Goal: Information Seeking & Learning: Learn about a topic

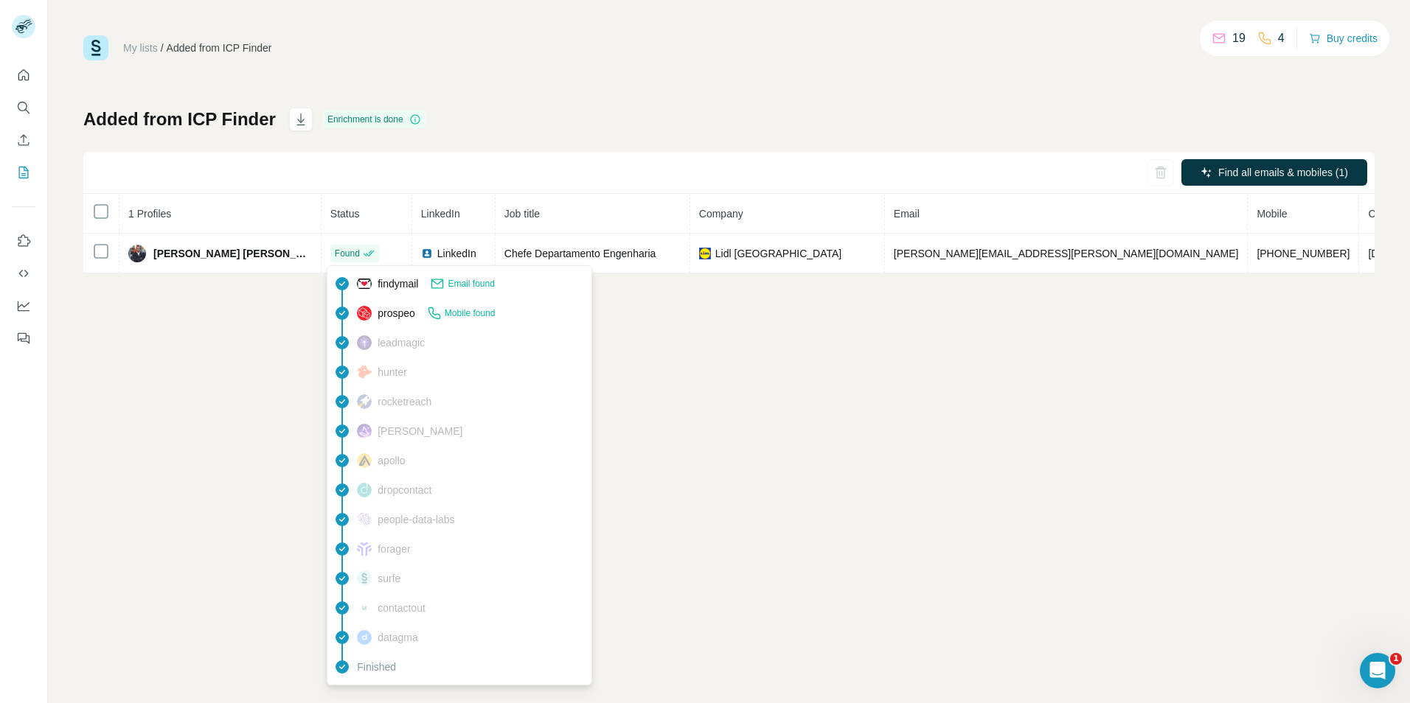
click at [467, 313] on span "Mobile found" at bounding box center [470, 313] width 51 height 13
click at [383, 306] on span "prospeo" at bounding box center [396, 313] width 38 height 15
click at [384, 310] on div "My lists / Added from ICP Finder 19 4 Buy credits Added from ICP Finder Enrichm…" at bounding box center [729, 351] width 1362 height 703
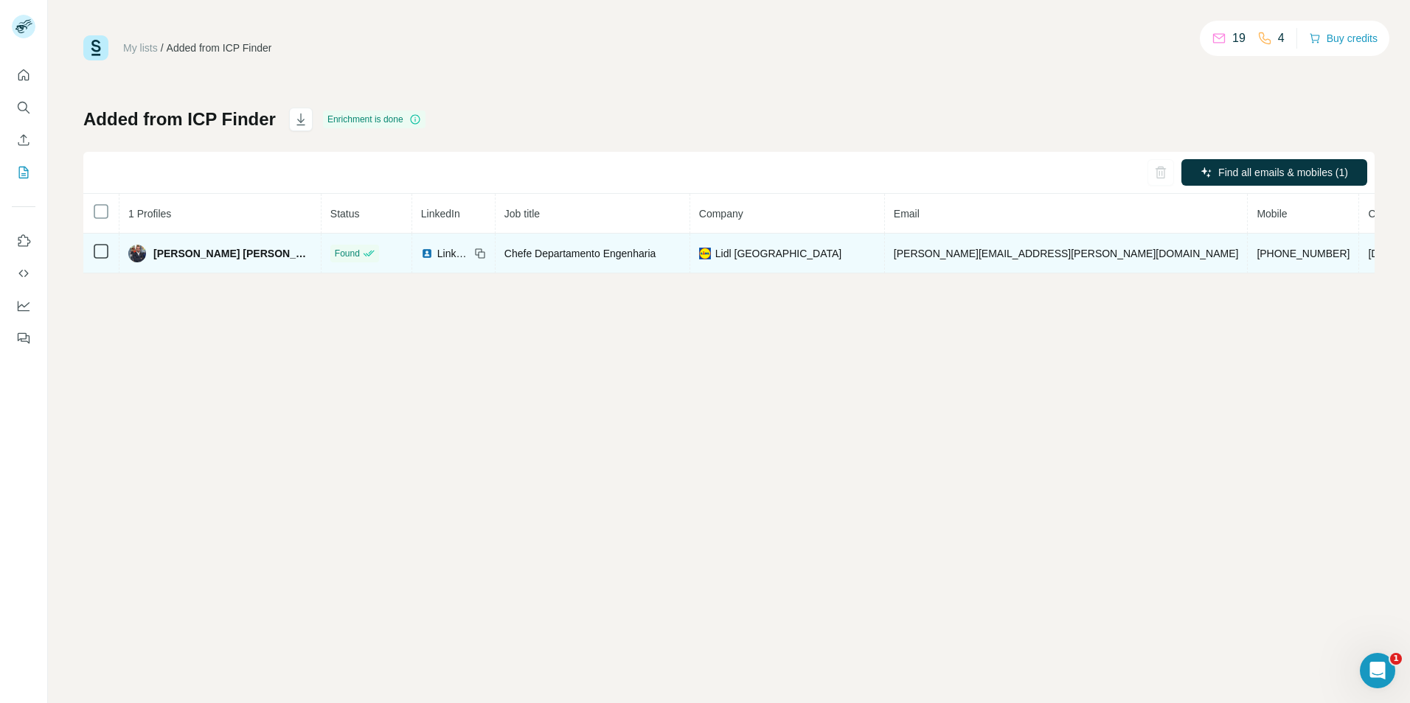
click at [183, 243] on td "[PERSON_NAME] [PERSON_NAME]" at bounding box center [220, 254] width 202 height 40
click at [186, 251] on span "[PERSON_NAME] [PERSON_NAME]" at bounding box center [232, 253] width 158 height 15
click at [1256, 259] on span "[PHONE_NUMBER]" at bounding box center [1302, 254] width 93 height 12
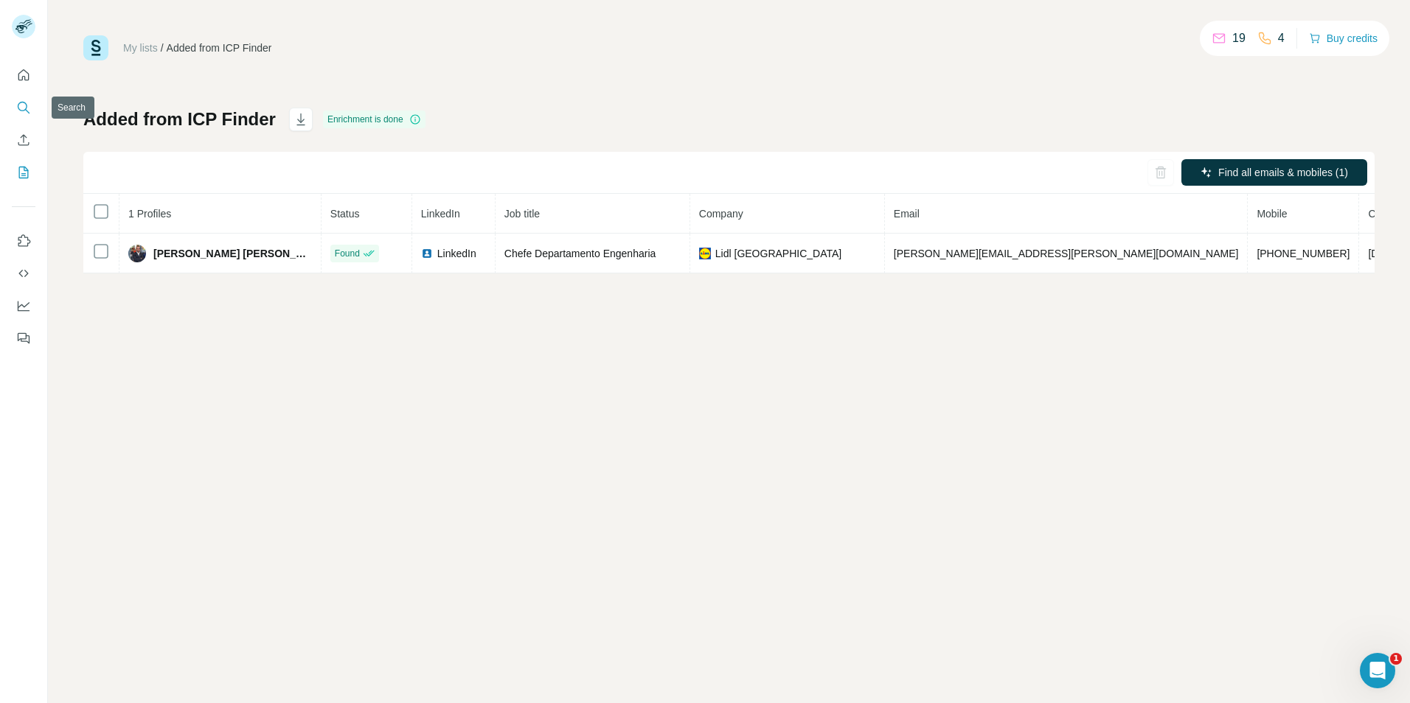
click at [25, 111] on icon "Search" at bounding box center [23, 107] width 15 height 15
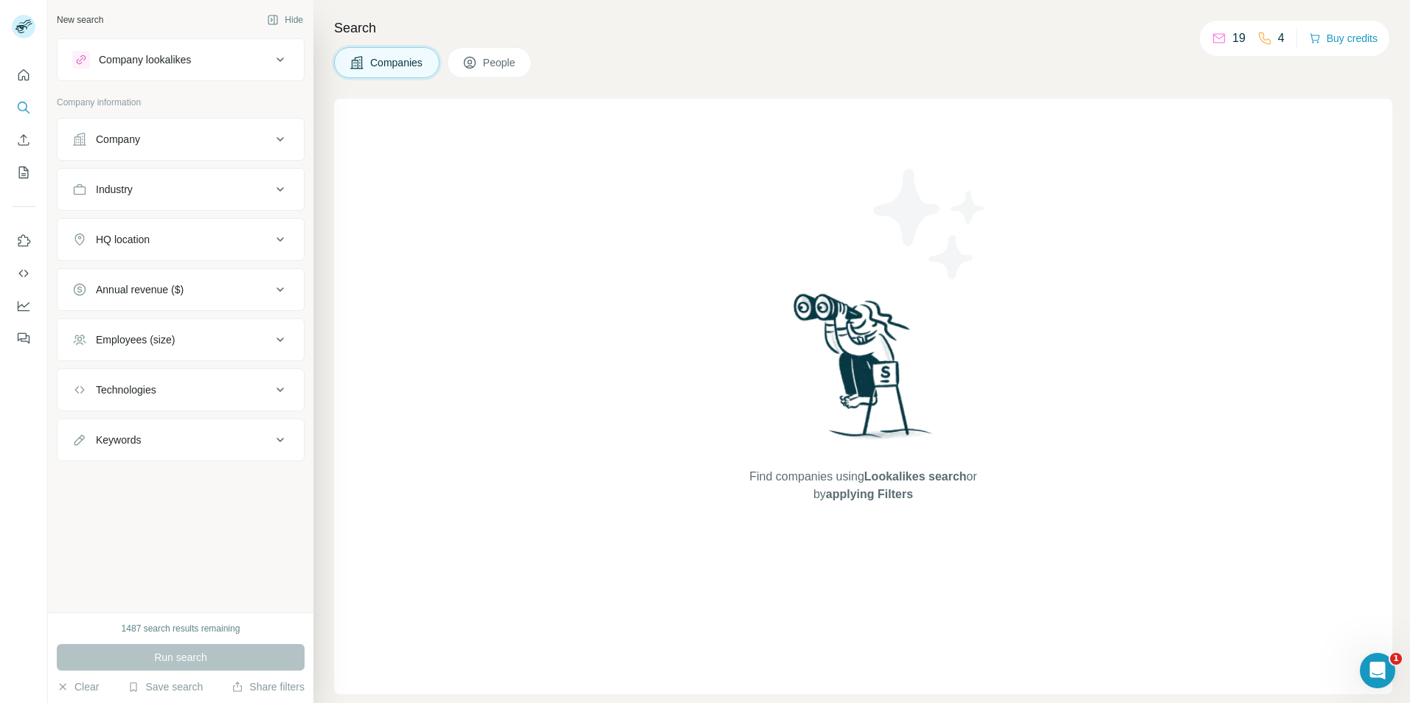
click at [166, 54] on div "Company lookalikes" at bounding box center [145, 59] width 92 height 15
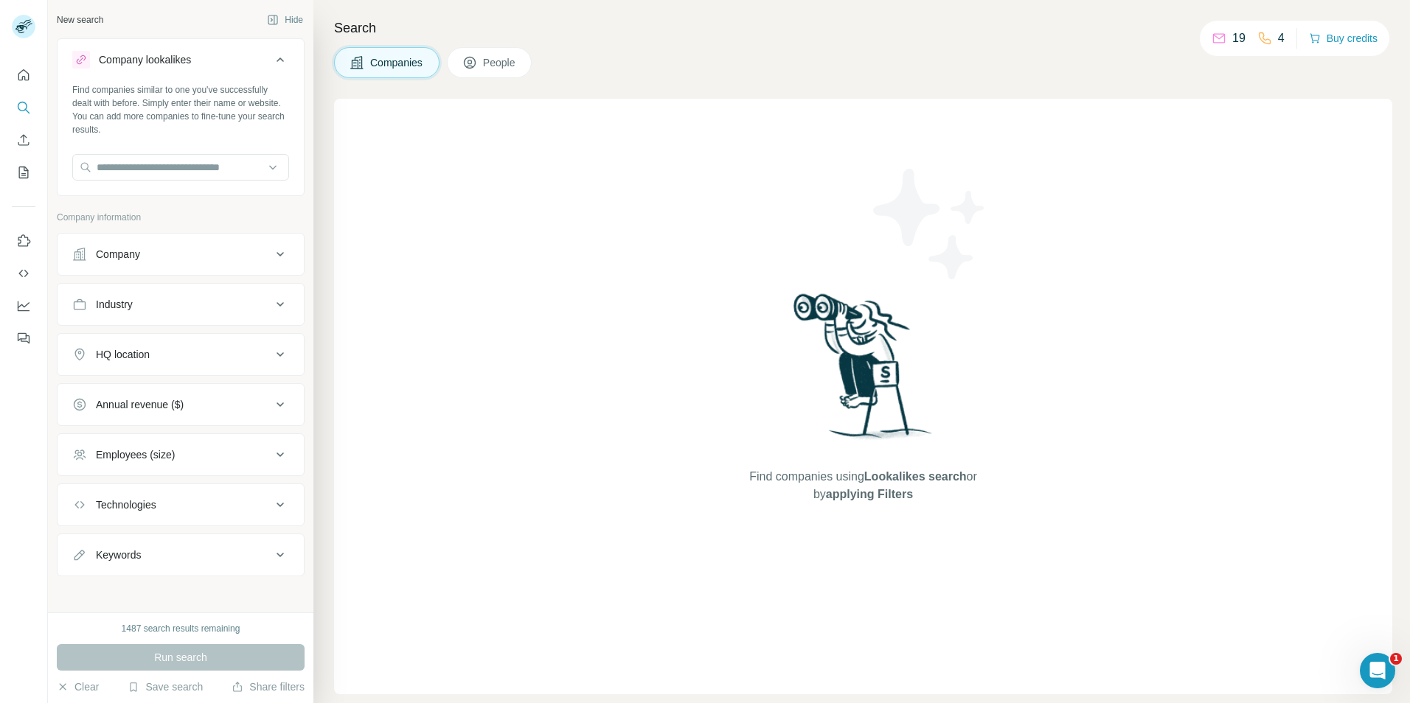
click at [166, 54] on div "Company lookalikes" at bounding box center [145, 59] width 92 height 15
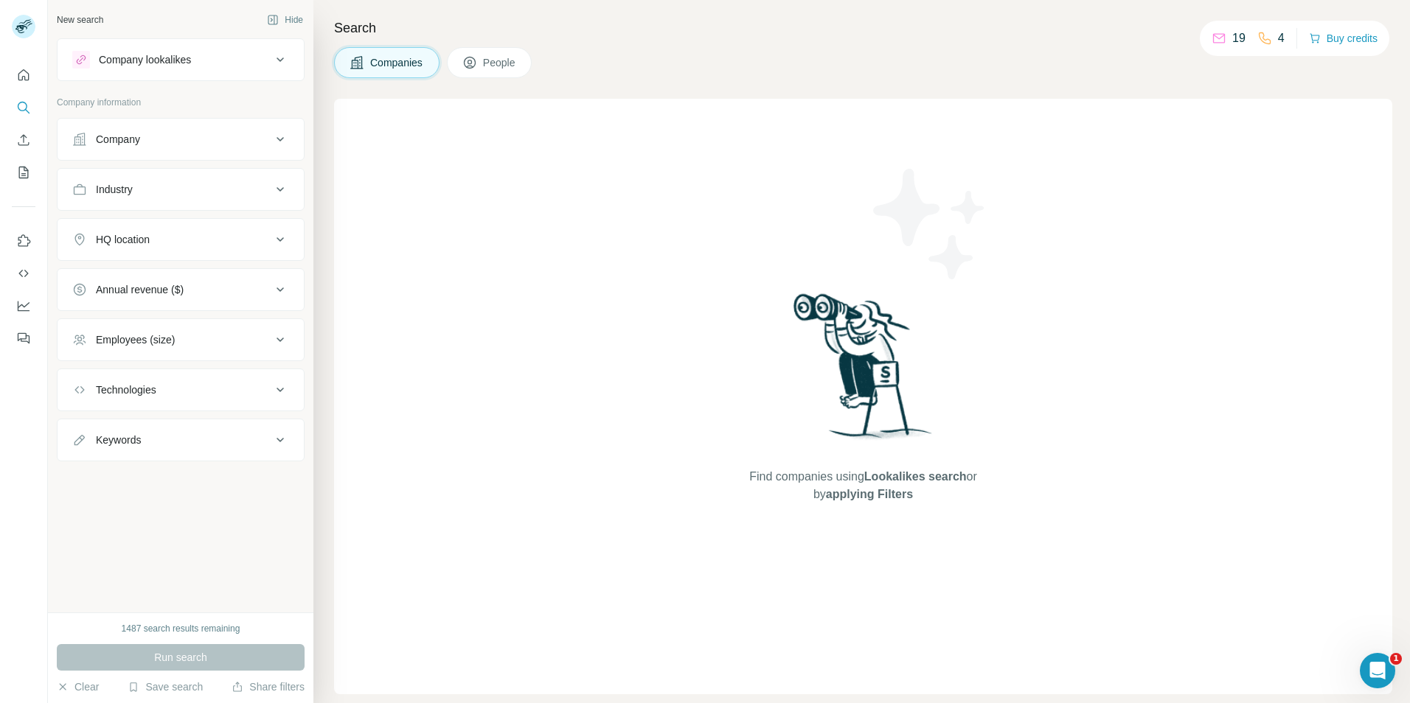
click at [166, 54] on div "Company lookalikes" at bounding box center [145, 59] width 92 height 15
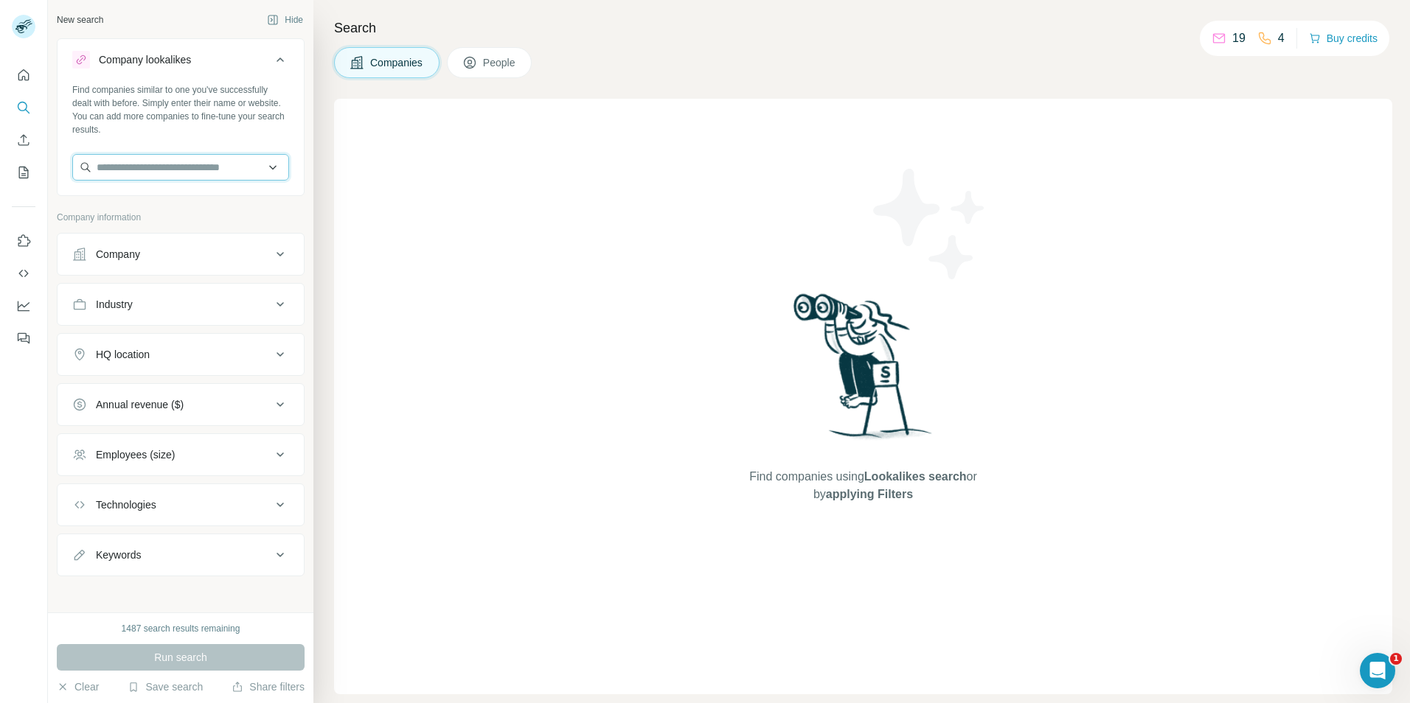
click at [139, 167] on input "text" at bounding box center [180, 167] width 217 height 27
click at [175, 133] on div "Find companies similar to one you've successfully dealt with before. Simply ent…" at bounding box center [180, 109] width 217 height 53
drag, startPoint x: 205, startPoint y: 122, endPoint x: 150, endPoint y: 128, distance: 55.5
click at [150, 128] on div "Find companies similar to one you've successfully dealt with before. Simply ent…" at bounding box center [180, 109] width 217 height 53
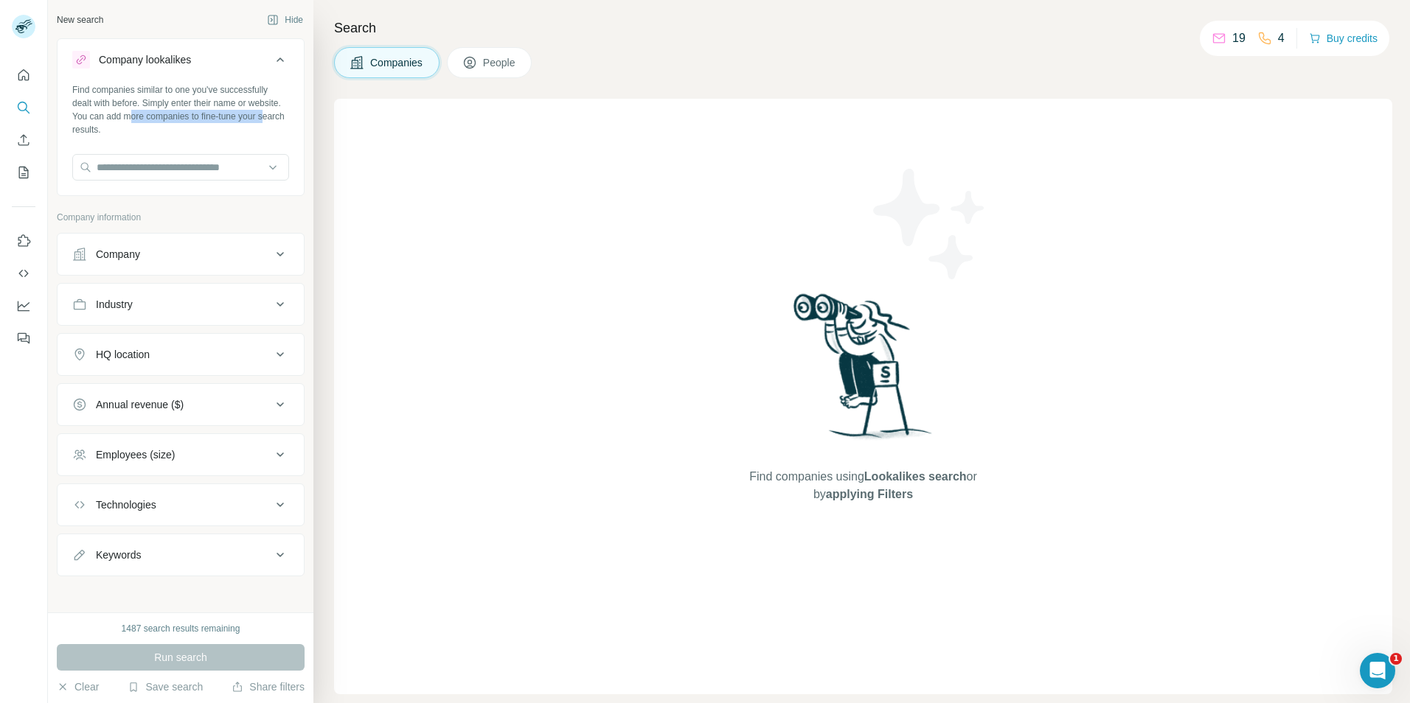
drag, startPoint x: 150, startPoint y: 128, endPoint x: 217, endPoint y: 417, distance: 297.4
click at [150, 128] on div "Find companies similar to one you've successfully dealt with before. Simply ent…" at bounding box center [180, 109] width 217 height 53
click at [217, 409] on div "Annual revenue ($)" at bounding box center [171, 404] width 199 height 15
click at [225, 408] on div "Annual revenue ($)" at bounding box center [171, 404] width 199 height 15
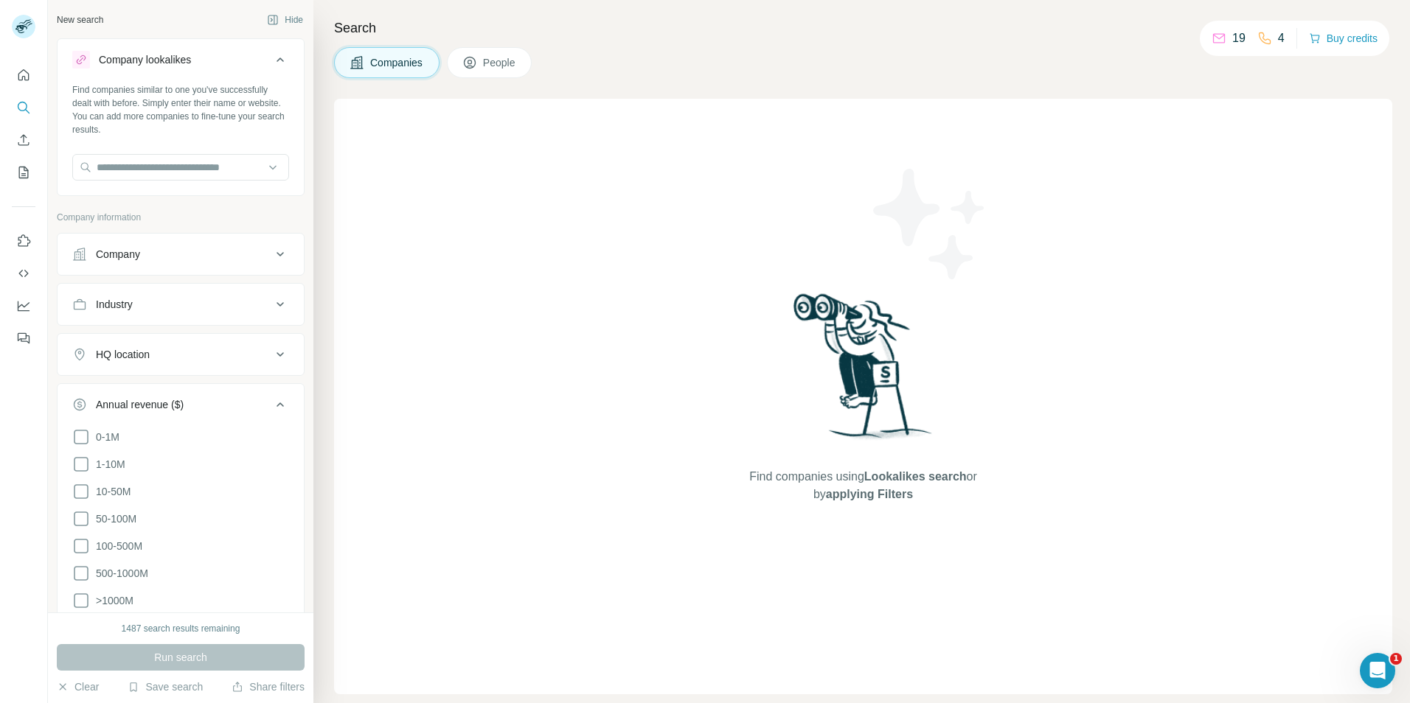
click at [209, 401] on div "Annual revenue ($)" at bounding box center [171, 404] width 199 height 15
click at [156, 453] on div "Employees (size)" at bounding box center [135, 454] width 79 height 15
click at [175, 460] on div "Employees (size)" at bounding box center [135, 454] width 79 height 15
drag, startPoint x: 156, startPoint y: 505, endPoint x: 161, endPoint y: 519, distance: 14.7
click at [156, 505] on div "Technologies" at bounding box center [126, 505] width 60 height 15
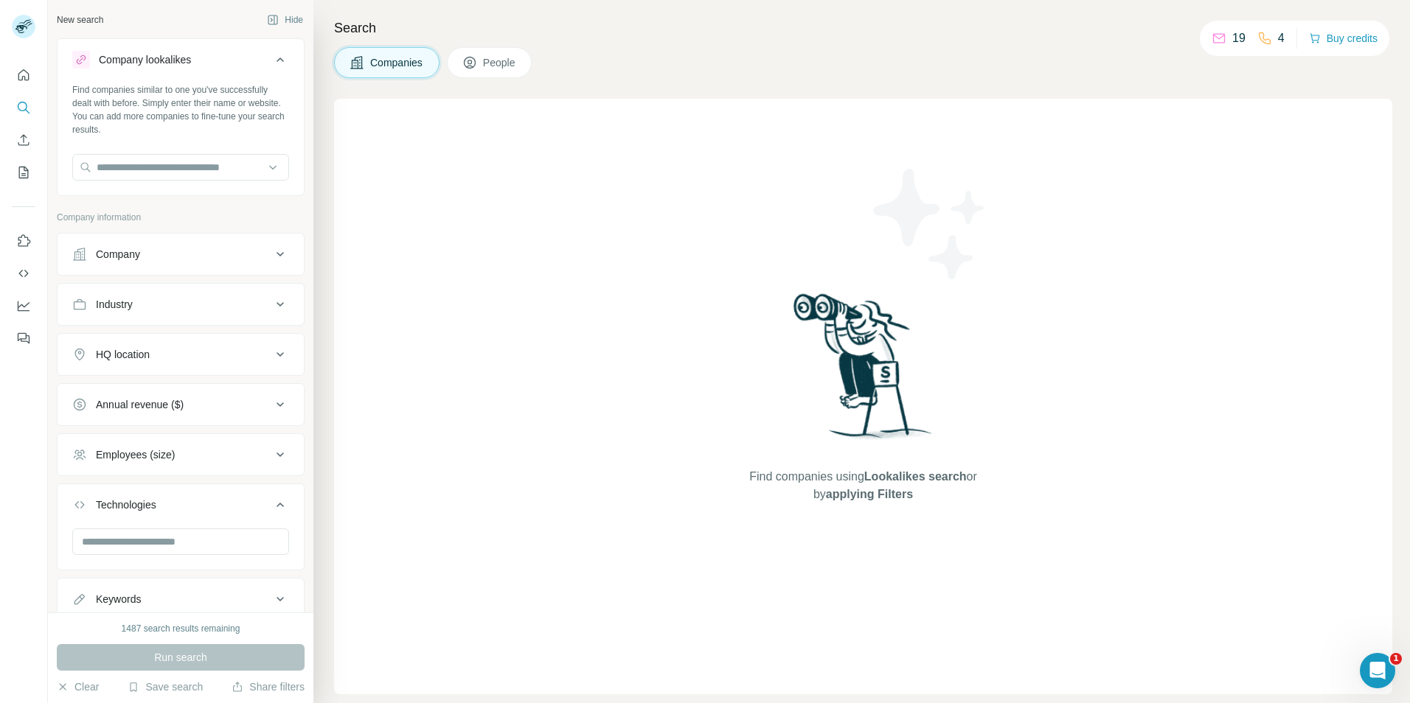
click at [161, 519] on button "Technologies" at bounding box center [181, 507] width 246 height 41
click at [192, 440] on button "Employees (size)" at bounding box center [181, 454] width 246 height 35
click at [182, 445] on button "Employees (size)" at bounding box center [181, 457] width 246 height 41
click at [154, 453] on div "Employees (size)" at bounding box center [135, 454] width 79 height 15
click at [164, 453] on div "Employees (size)" at bounding box center [135, 454] width 79 height 15
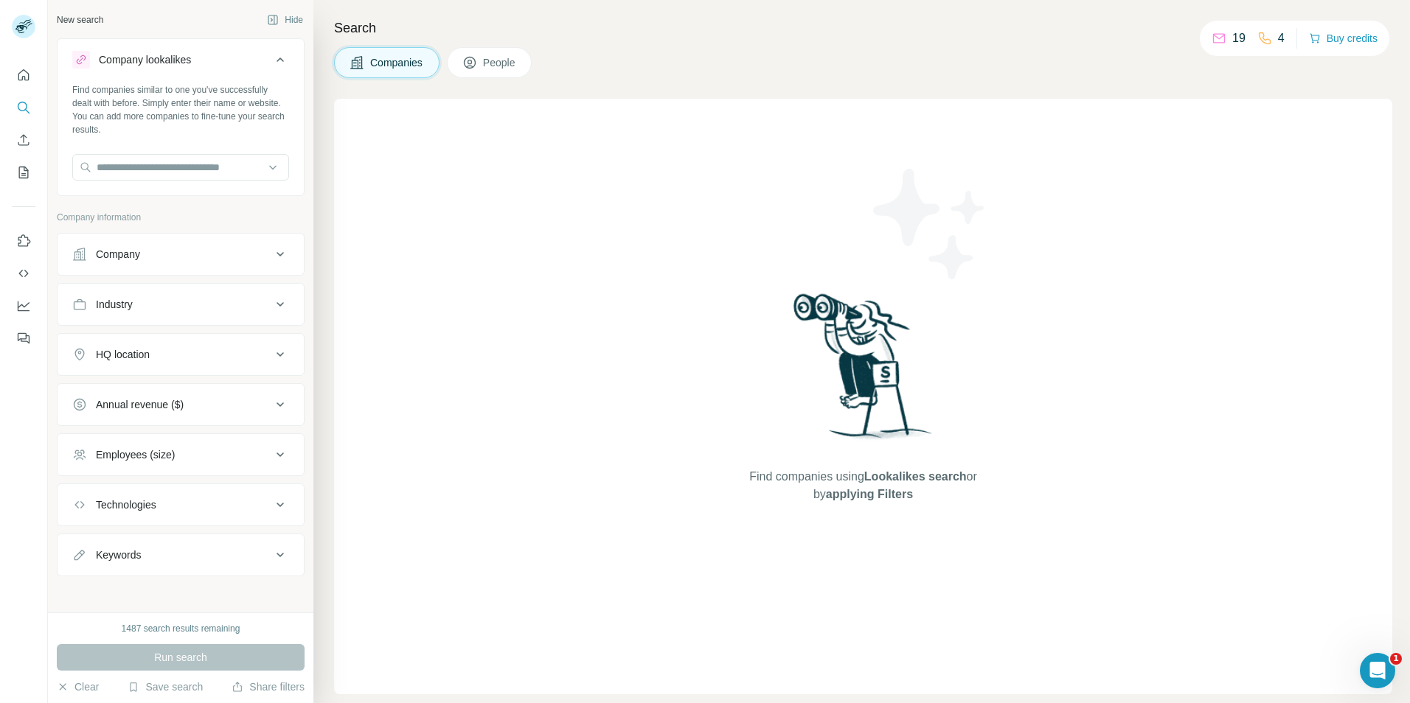
click at [179, 423] on div "Annual revenue ($)" at bounding box center [181, 404] width 248 height 43
click at [110, 394] on button "Annual revenue ($)" at bounding box center [181, 404] width 246 height 35
click at [119, 398] on div "Annual revenue ($)" at bounding box center [140, 404] width 88 height 15
click at [142, 350] on div "HQ location" at bounding box center [123, 354] width 54 height 15
click at [137, 342] on button "HQ location" at bounding box center [181, 357] width 246 height 41
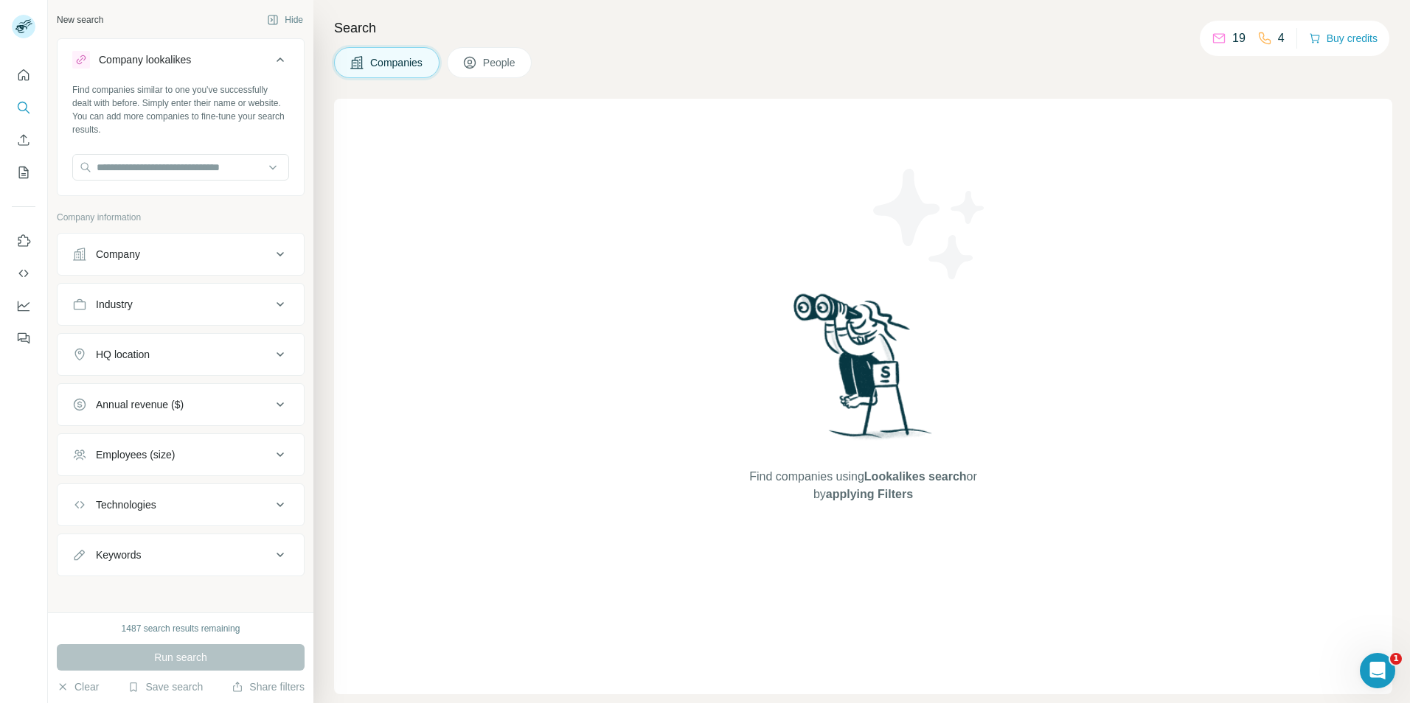
click at [153, 309] on div "Industry" at bounding box center [171, 304] width 199 height 15
click at [150, 295] on button "Industry" at bounding box center [181, 307] width 246 height 41
click at [122, 241] on button "Company" at bounding box center [181, 254] width 246 height 35
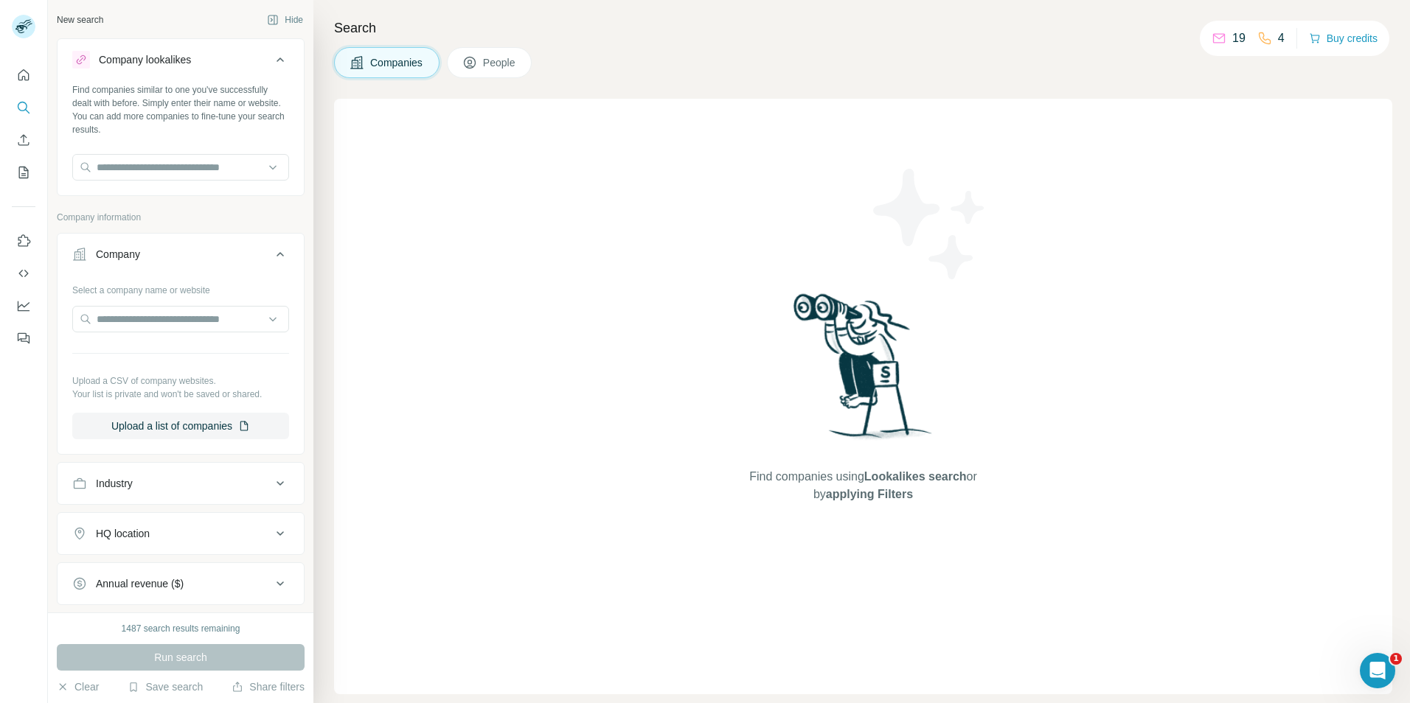
click at [143, 262] on button "Company" at bounding box center [181, 257] width 246 height 41
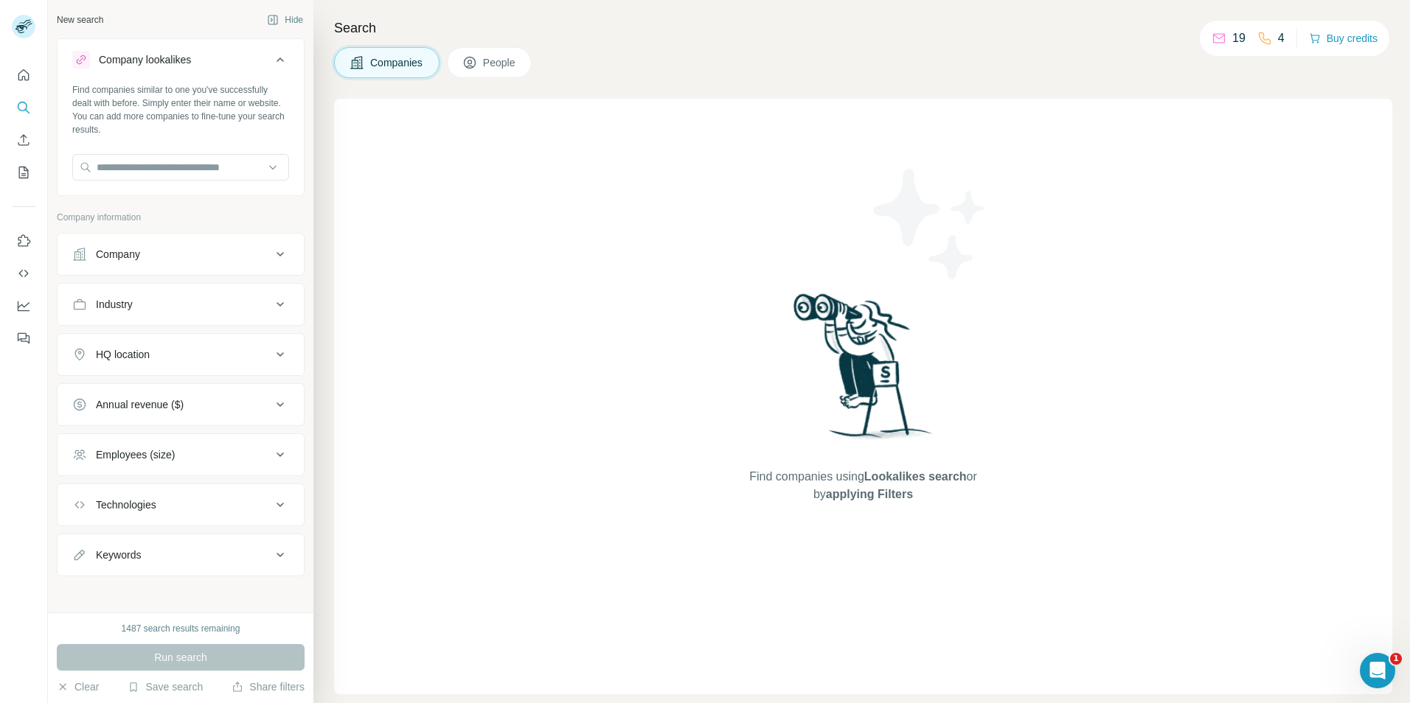
click at [527, 72] on button "People" at bounding box center [490, 62] width 86 height 31
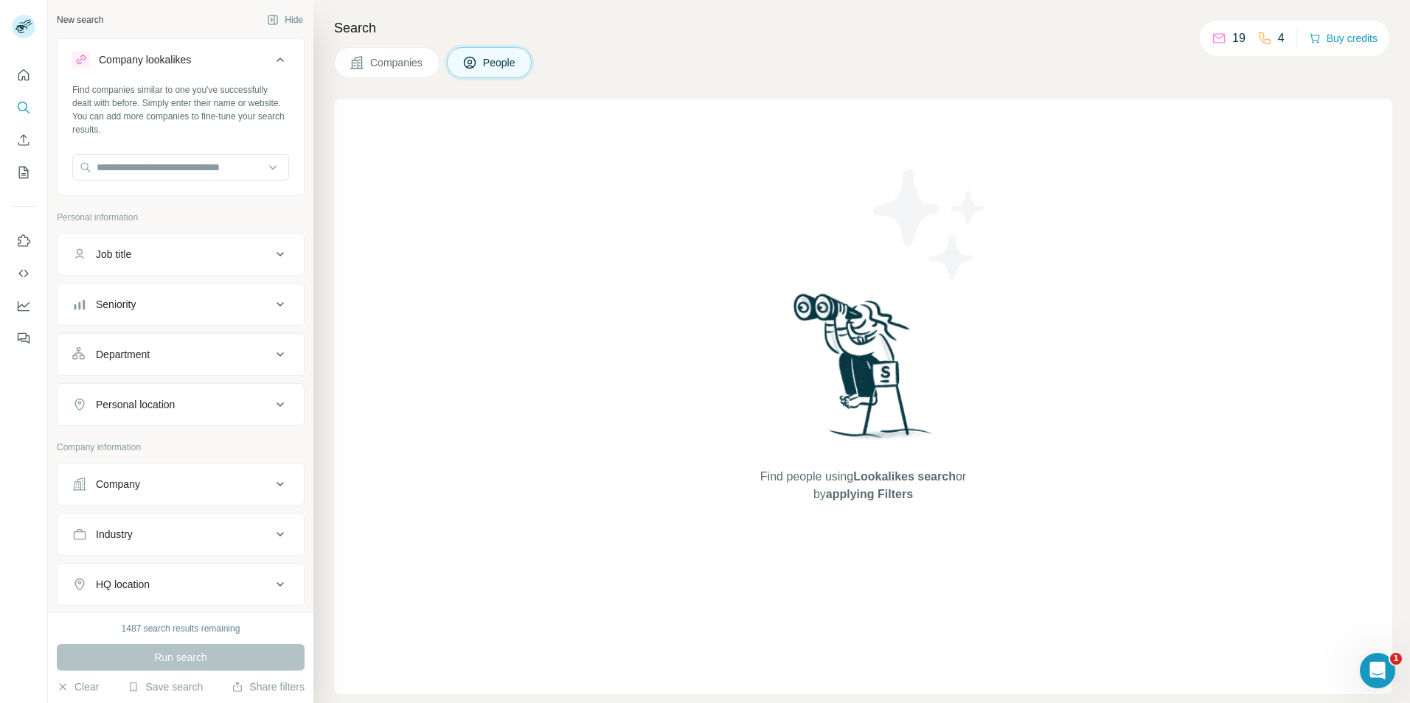
click at [395, 67] on span "Companies" at bounding box center [397, 62] width 54 height 15
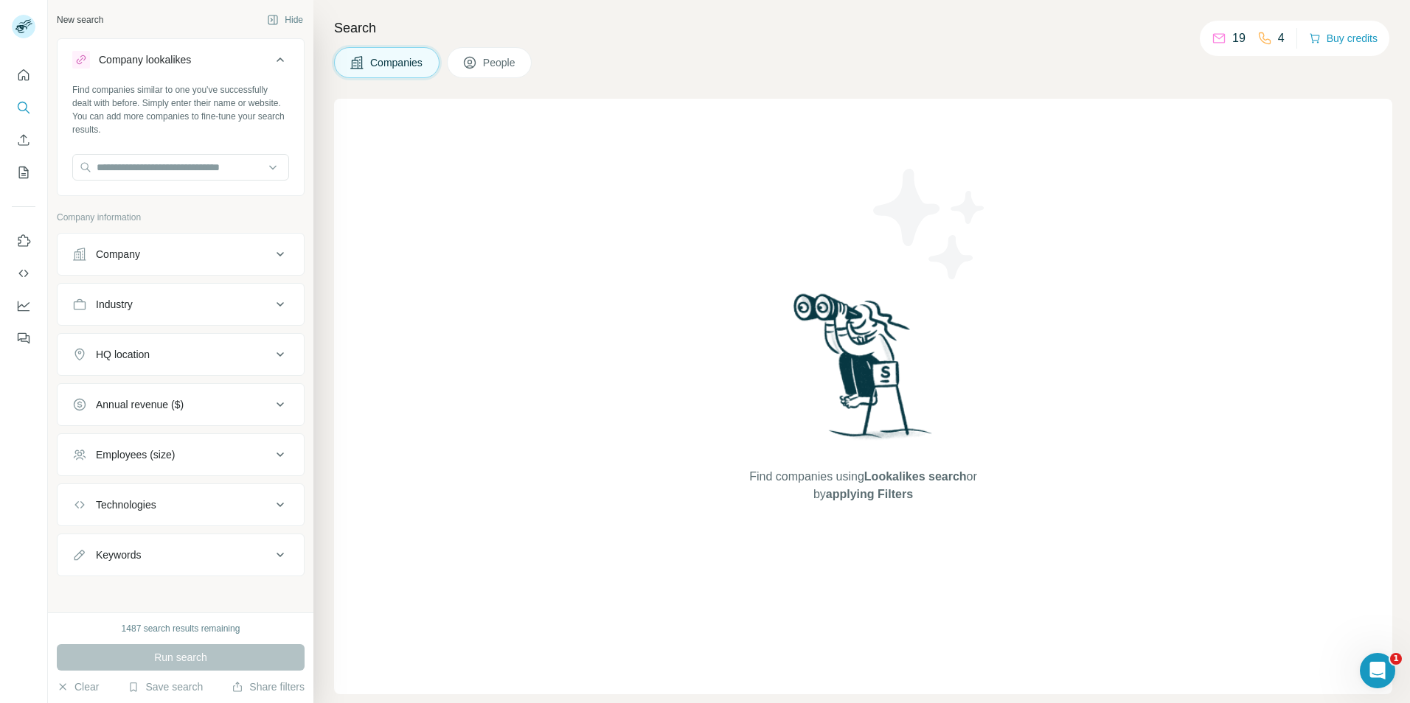
click at [476, 63] on icon at bounding box center [469, 62] width 15 height 15
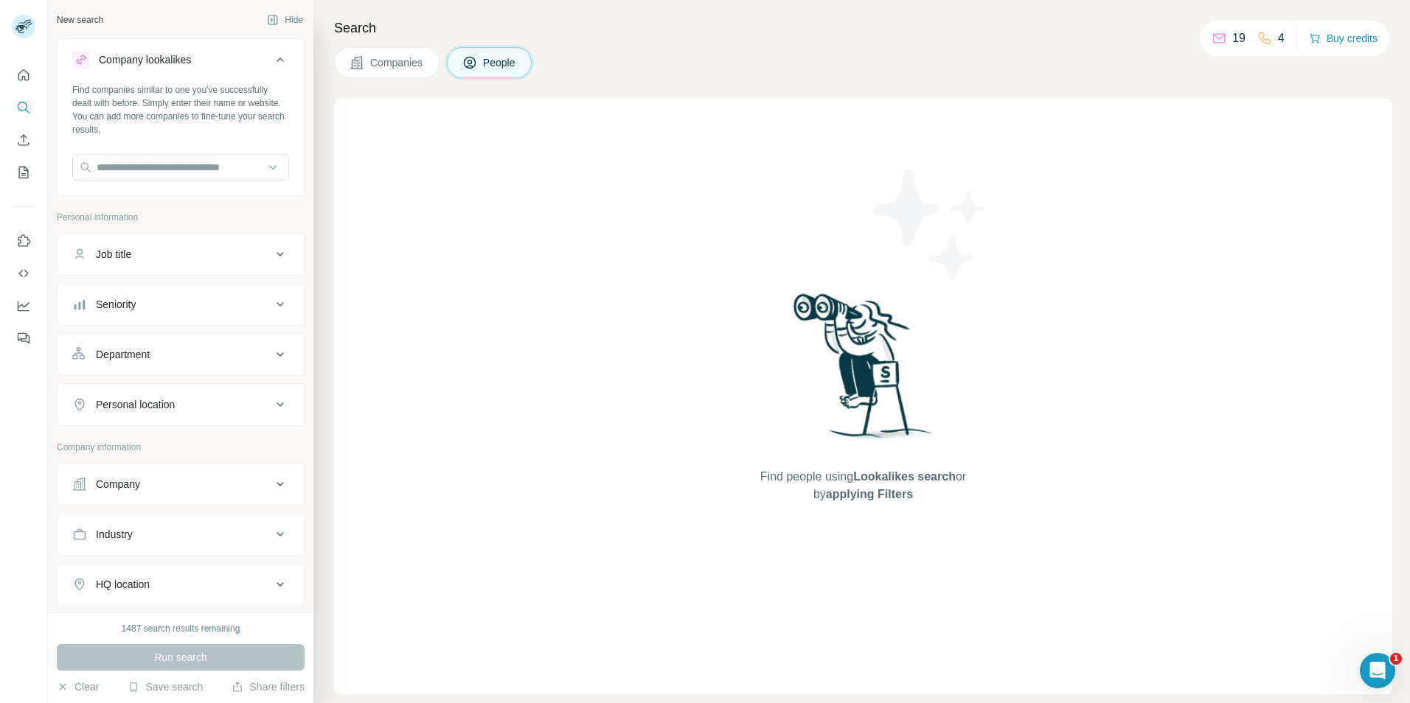
click at [413, 66] on span "Companies" at bounding box center [397, 62] width 54 height 15
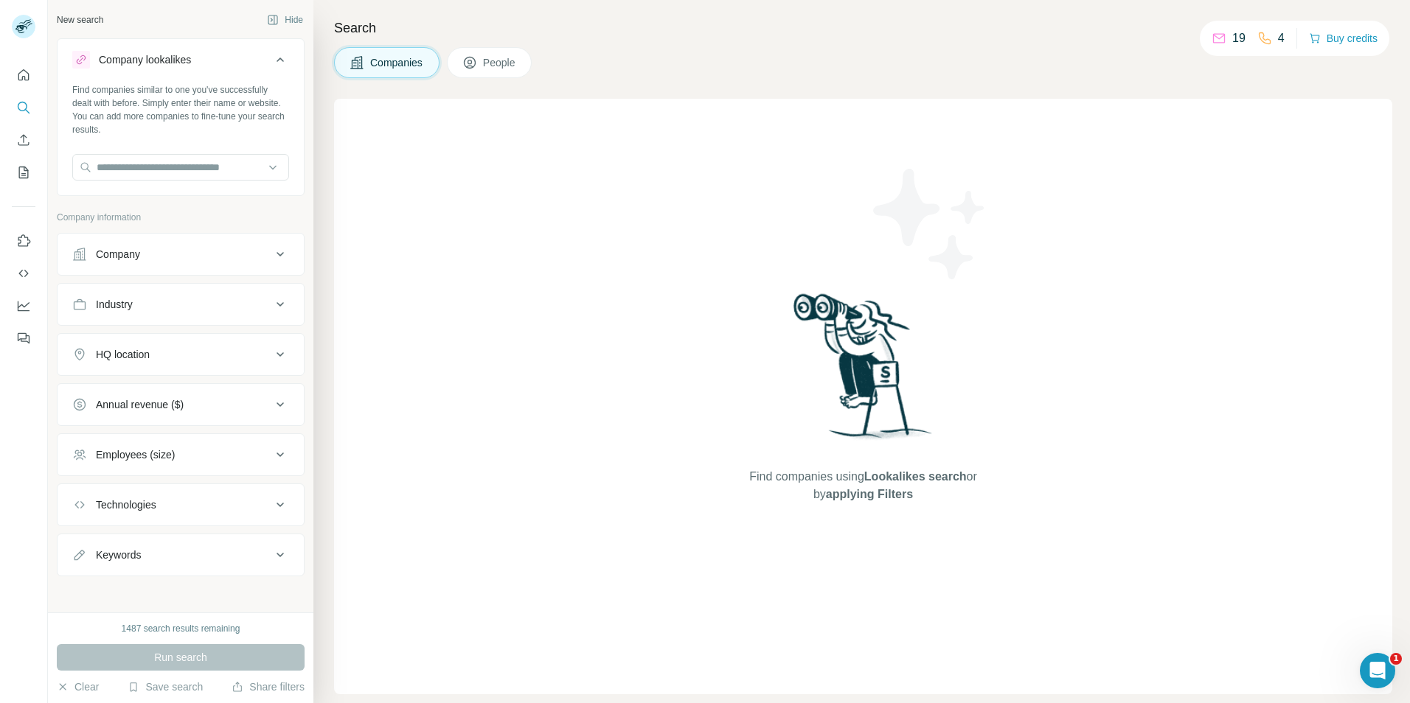
click at [523, 61] on button "People" at bounding box center [490, 62] width 86 height 31
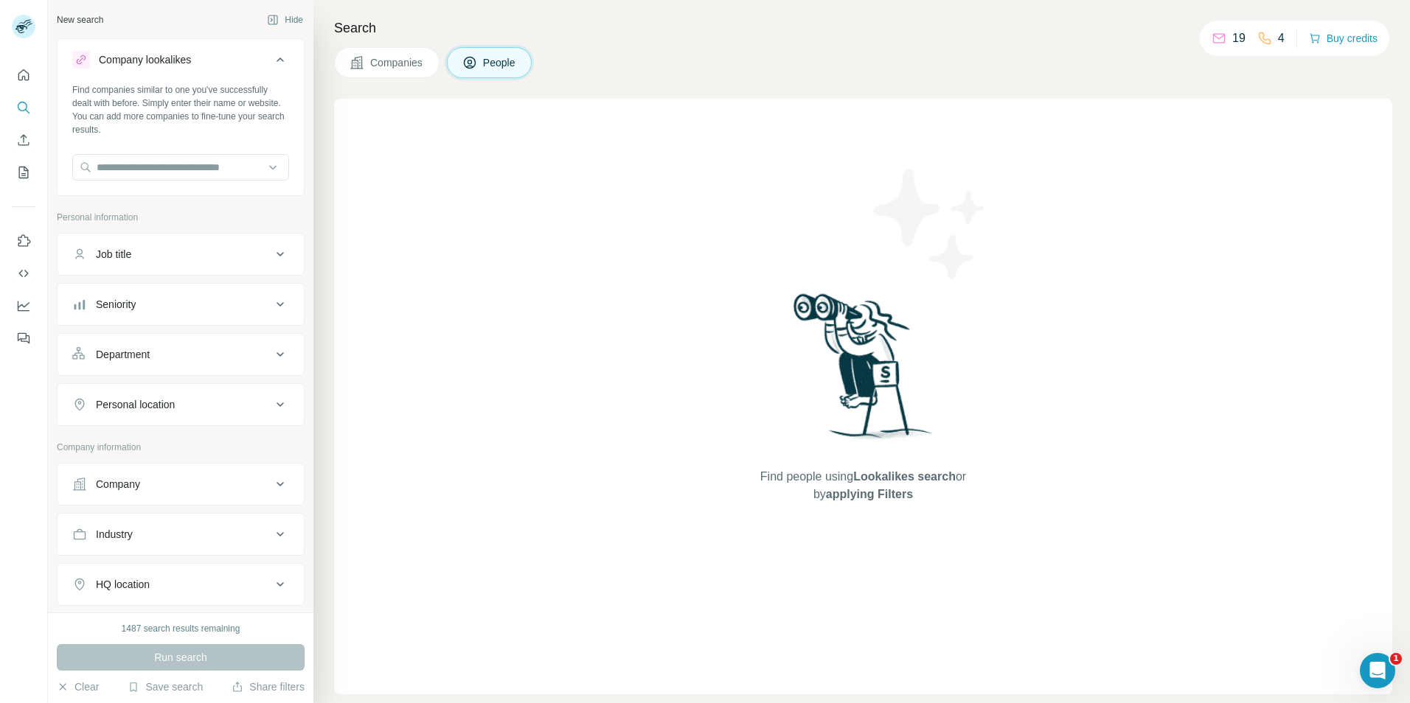
click at [199, 153] on div "Find companies similar to one you've successfully dealt with before. Simply ent…" at bounding box center [181, 137] width 246 height 109
click at [188, 167] on input "text" at bounding box center [180, 167] width 217 height 27
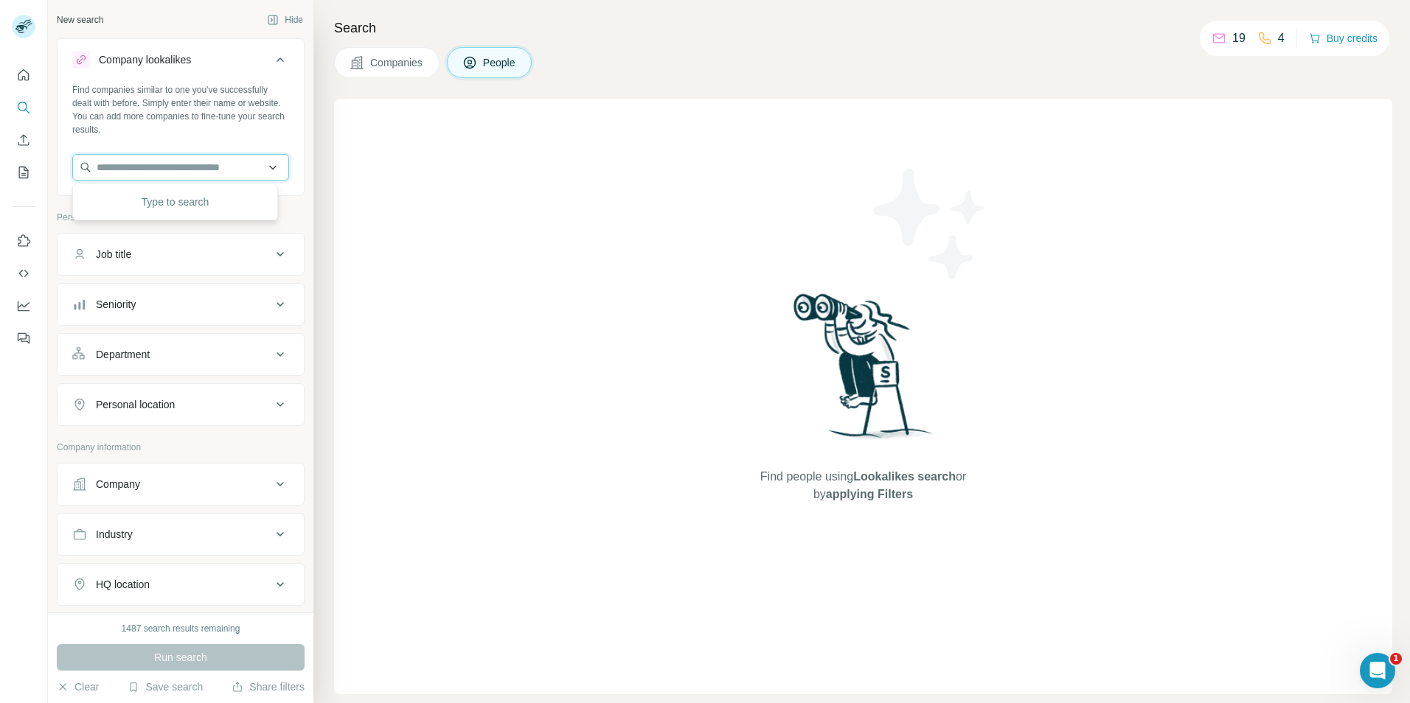
click at [188, 167] on input "text" at bounding box center [180, 167] width 217 height 27
click at [493, 321] on div "Find people using Lookalikes search or by applying Filters" at bounding box center [863, 397] width 1058 height 596
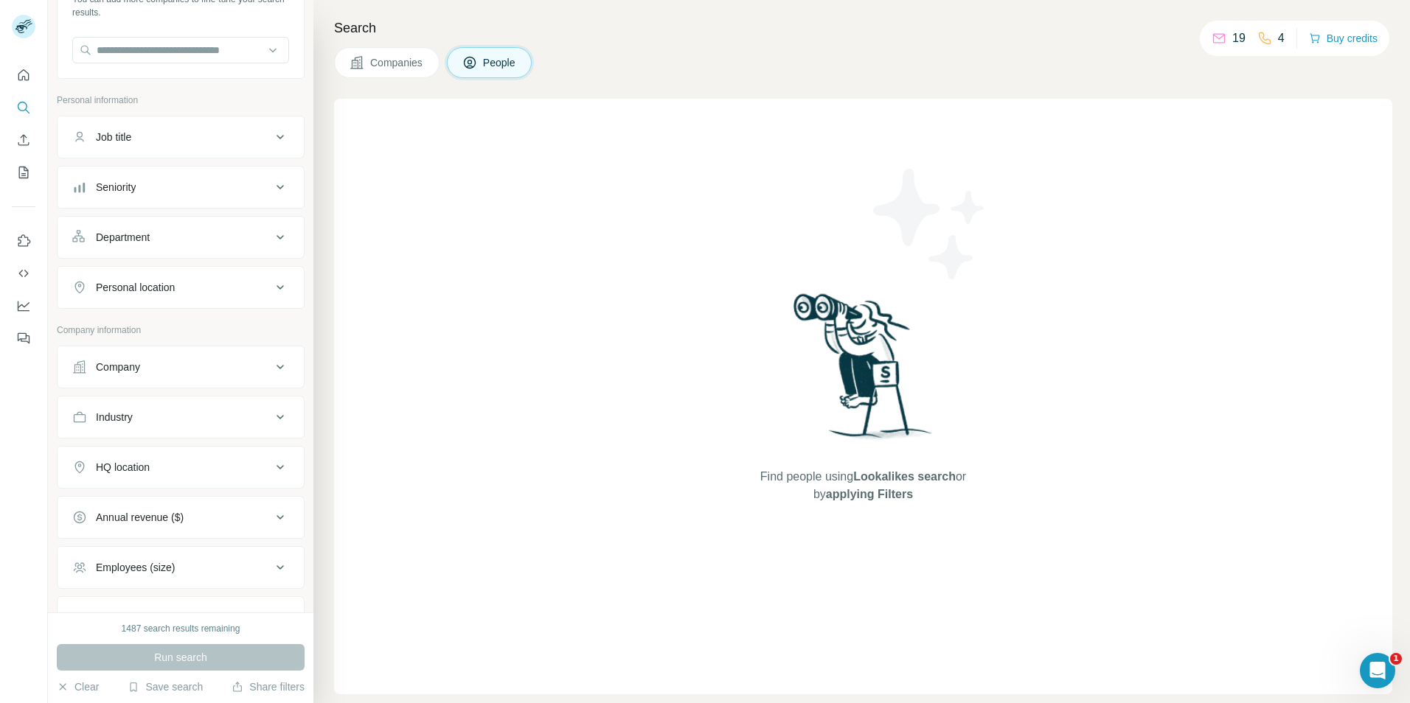
scroll to position [235, 0]
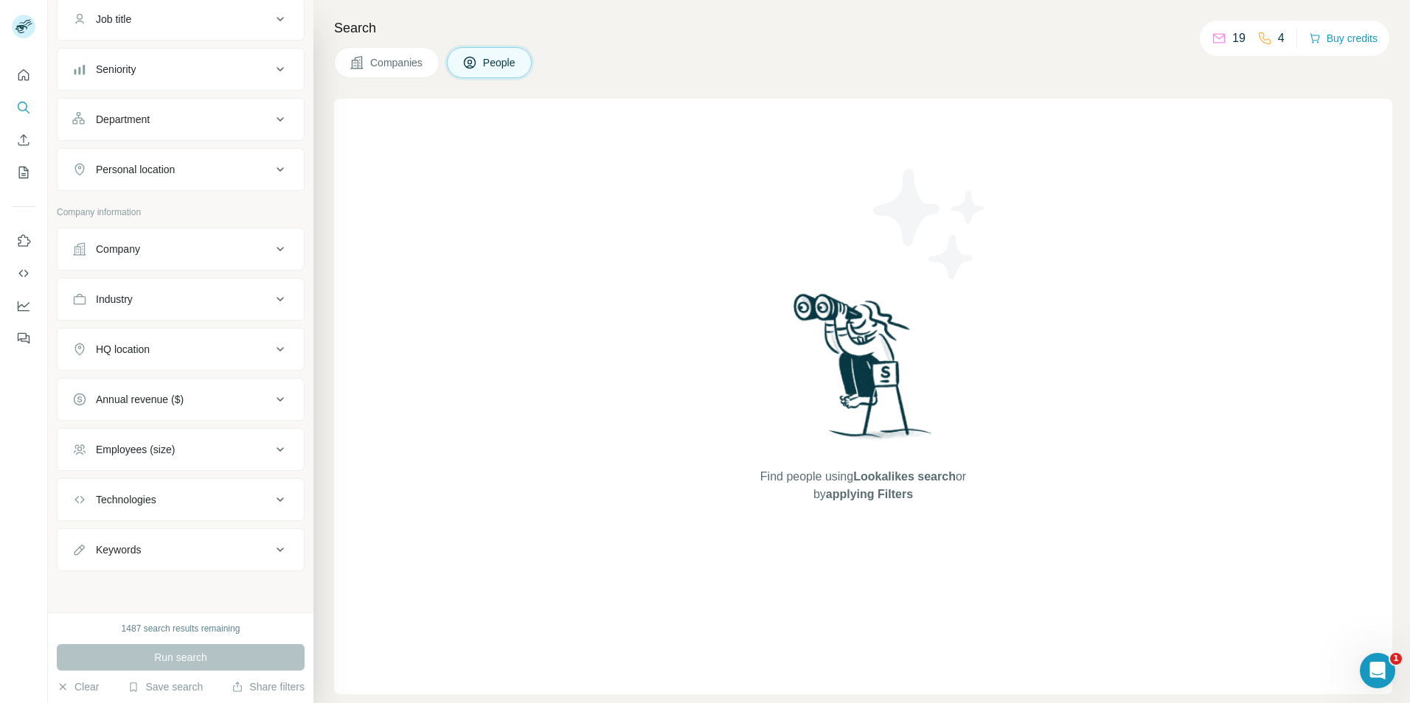
click at [175, 452] on div "Employees (size)" at bounding box center [135, 449] width 79 height 15
click at [203, 448] on div "Employees (size)" at bounding box center [171, 449] width 199 height 15
click at [212, 401] on div "Annual revenue ($)" at bounding box center [171, 399] width 199 height 15
click at [212, 394] on div "Annual revenue ($)" at bounding box center [171, 399] width 199 height 15
click at [206, 358] on button "HQ location" at bounding box center [181, 349] width 246 height 35
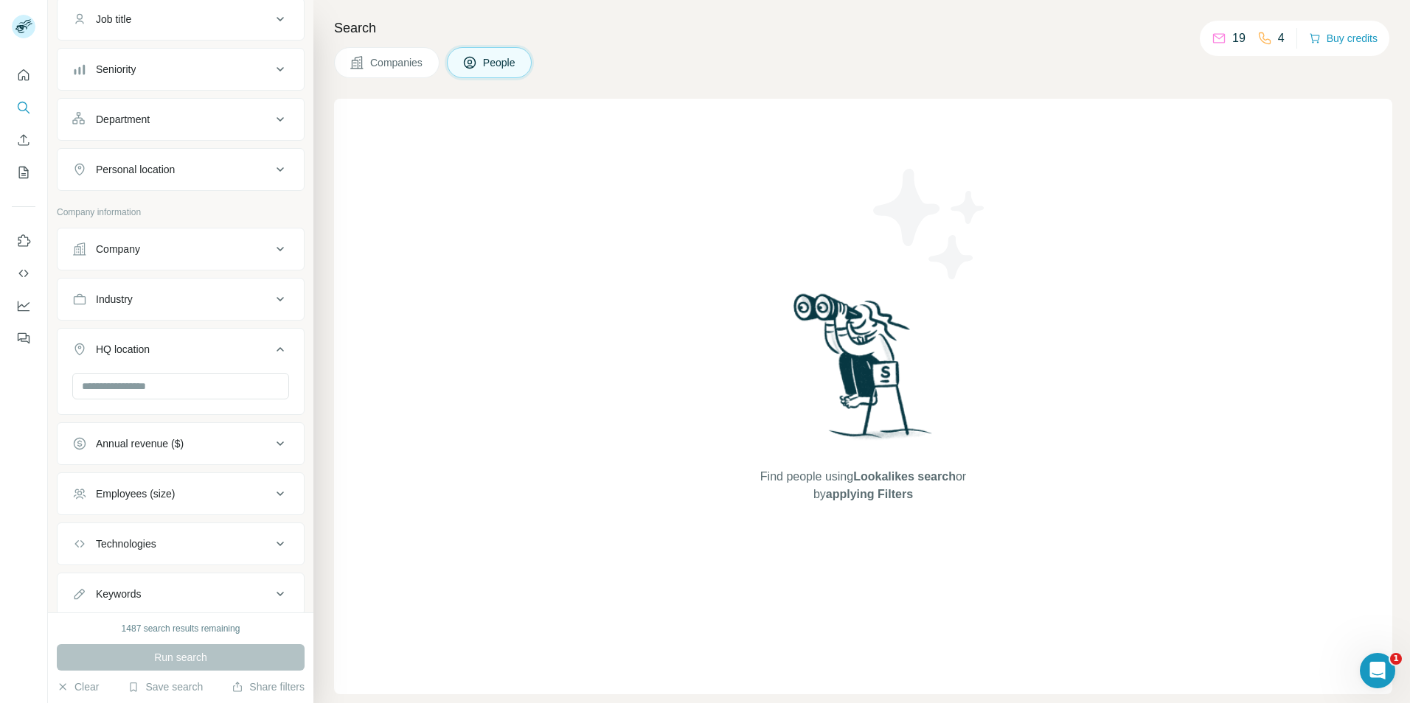
click at [161, 340] on button "HQ location" at bounding box center [181, 352] width 246 height 41
click at [178, 318] on div "Industry" at bounding box center [181, 299] width 248 height 43
click at [184, 302] on div "Industry" at bounding box center [171, 299] width 199 height 15
click at [167, 296] on div "Industry" at bounding box center [171, 299] width 199 height 15
click at [186, 257] on button "Company" at bounding box center [181, 248] width 246 height 35
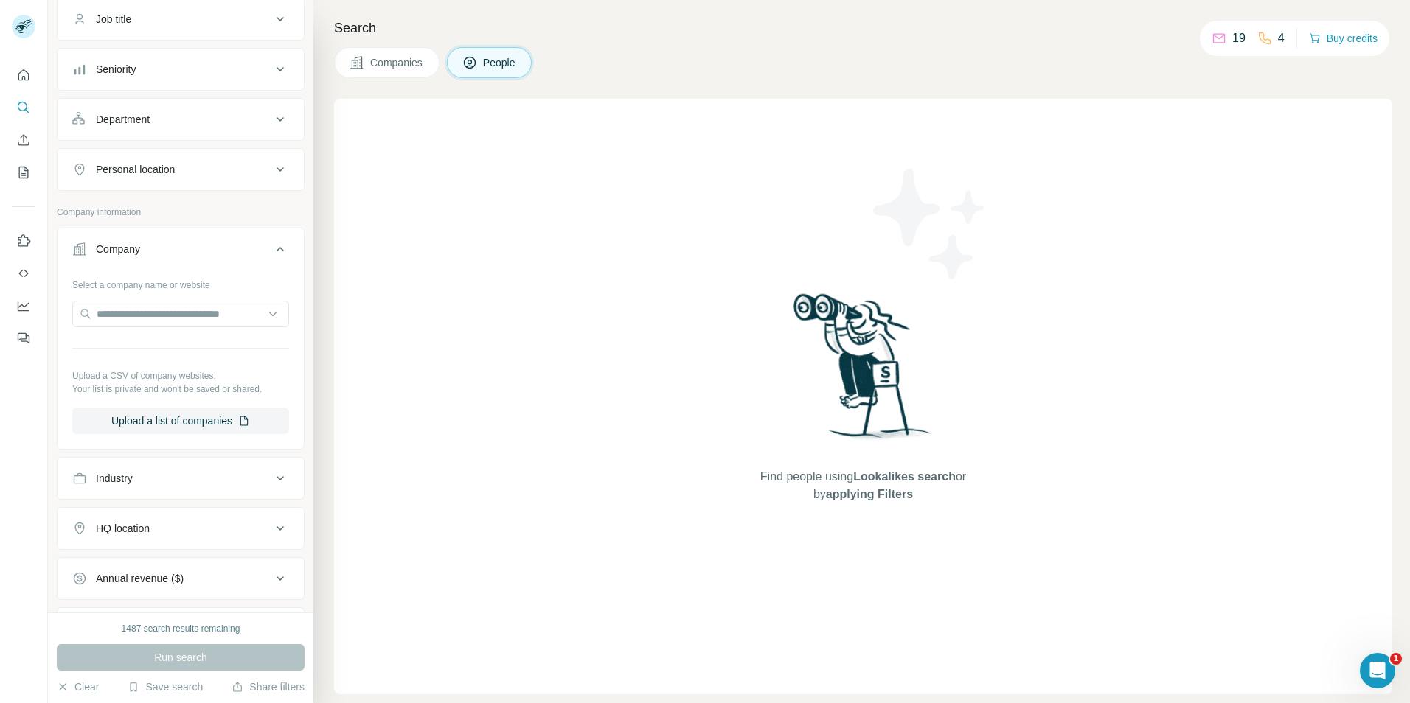
click at [197, 244] on div "Company" at bounding box center [171, 249] width 199 height 15
